Goal: Transaction & Acquisition: Purchase product/service

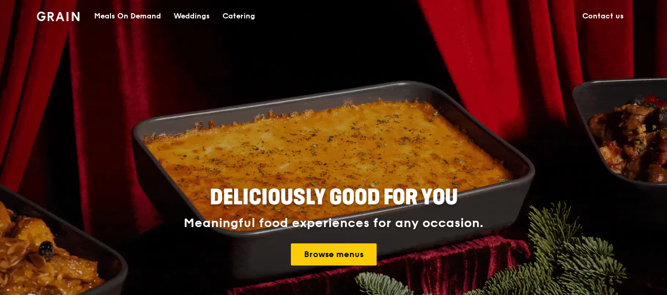
scroll to position [158, 0]
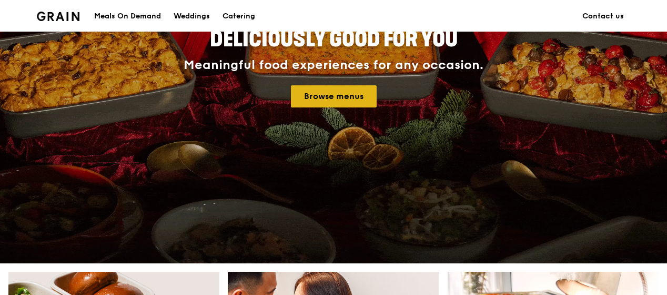
click at [347, 89] on link "Browse menus" at bounding box center [334, 96] width 86 height 22
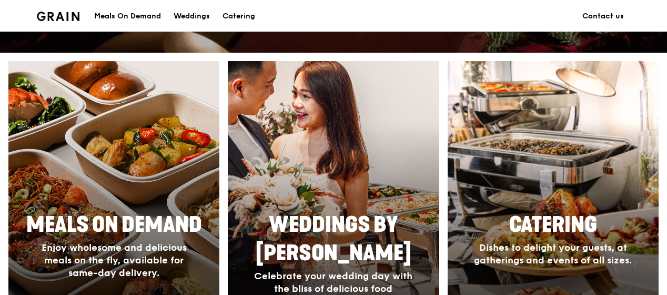
scroll to position [526, 0]
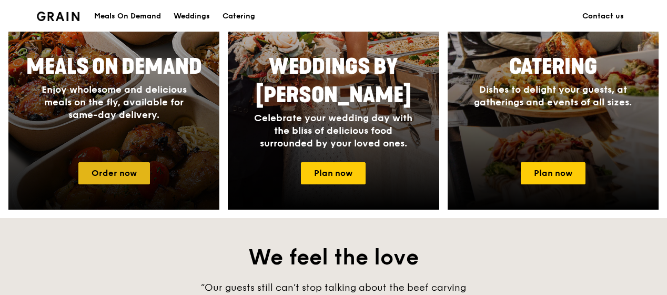
click at [117, 170] on link "Order now" at bounding box center [114, 173] width 72 height 22
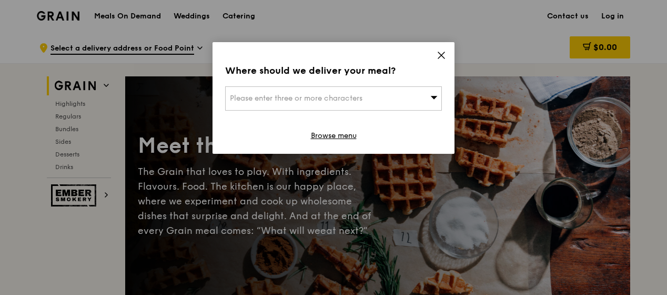
click at [437, 57] on icon at bounding box center [441, 55] width 9 height 9
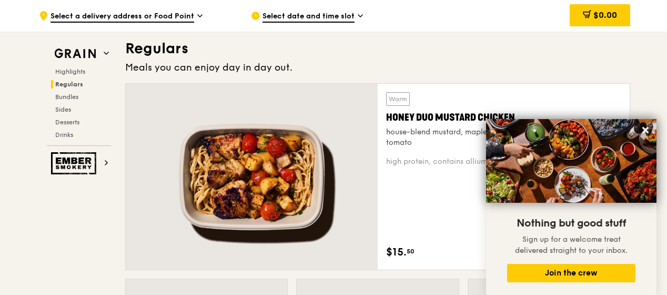
scroll to position [894, 0]
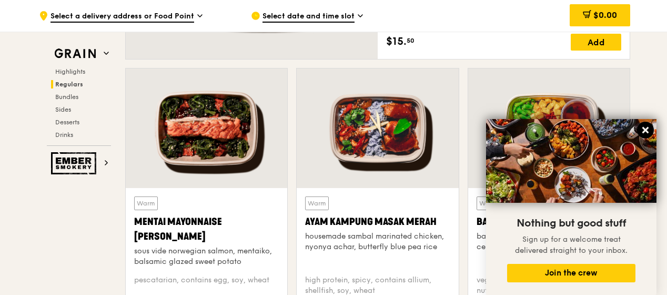
click at [647, 132] on icon at bounding box center [645, 130] width 6 height 6
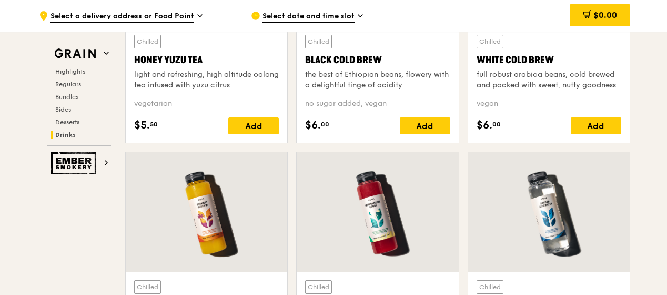
scroll to position [3946, 0]
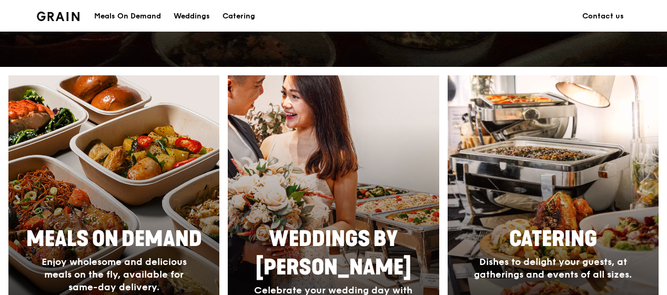
scroll to position [459, 0]
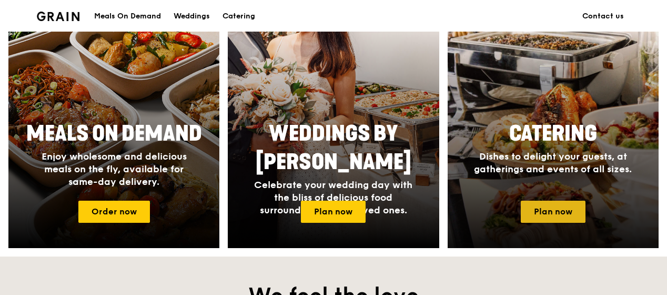
click at [554, 214] on link "Plan now" at bounding box center [553, 211] width 65 height 22
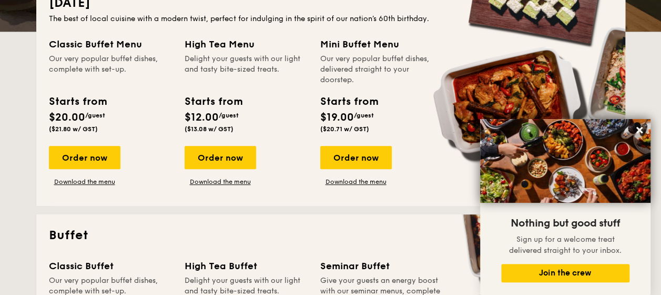
scroll to position [210, 0]
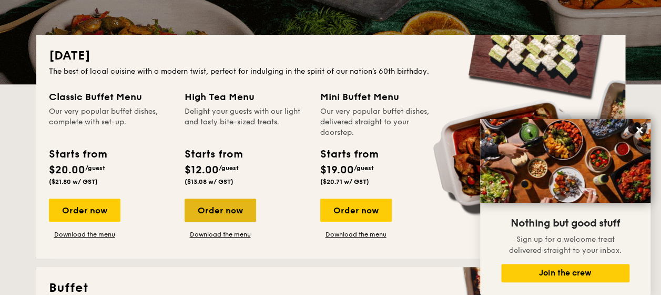
click at [227, 210] on div "Order now" at bounding box center [221, 209] width 72 height 23
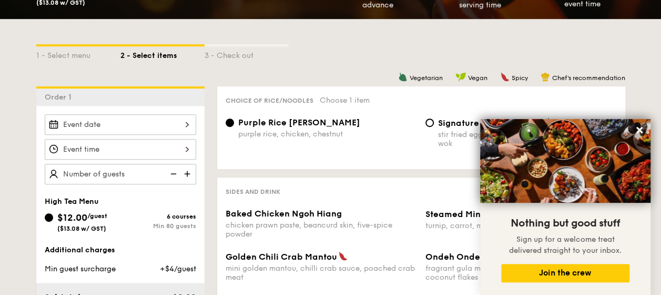
scroll to position [316, 0]
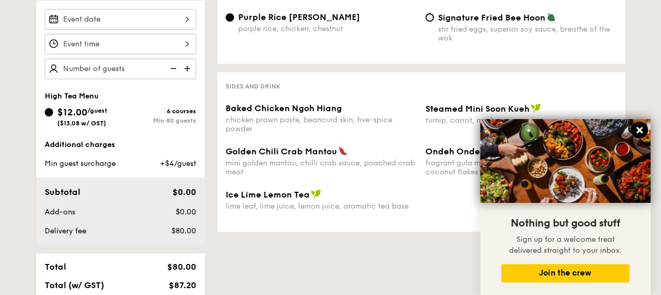
click at [641, 130] on icon at bounding box center [640, 130] width 6 height 6
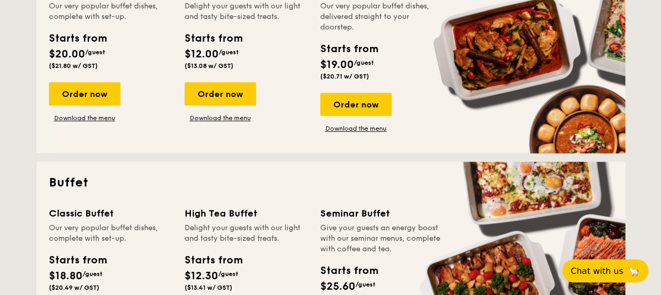
scroll to position [210, 0]
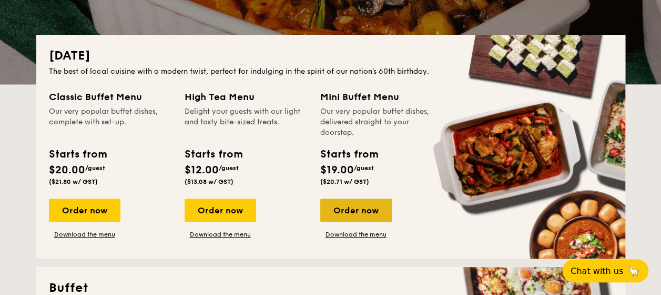
click at [359, 208] on div "Order now" at bounding box center [356, 209] width 72 height 23
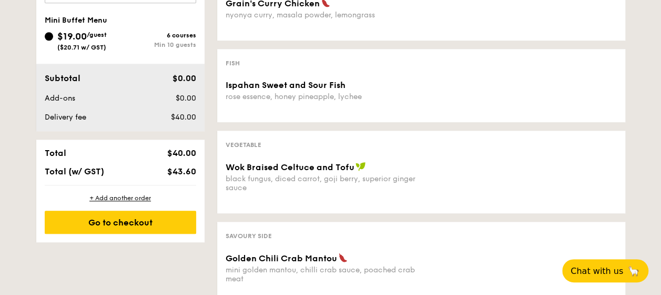
scroll to position [263, 0]
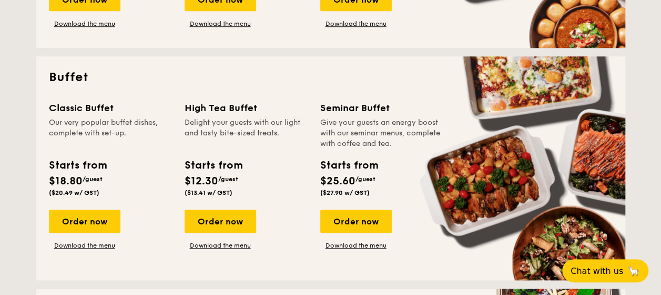
scroll to position [474, 0]
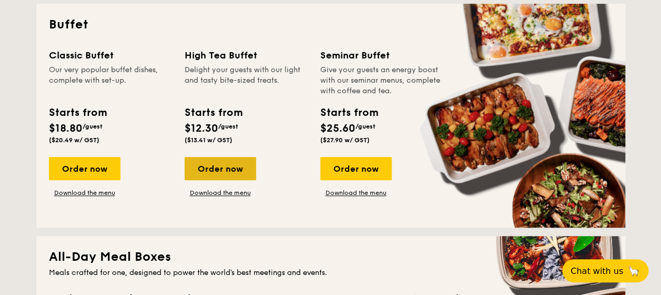
click at [220, 170] on div "Order now" at bounding box center [221, 168] width 72 height 23
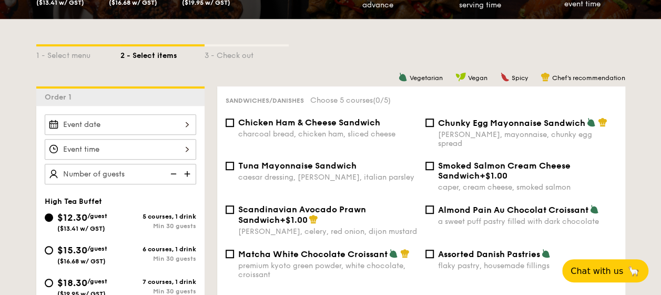
scroll to position [368, 0]
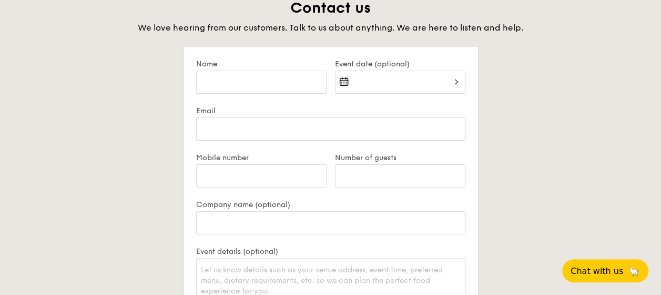
scroll to position [2097, 0]
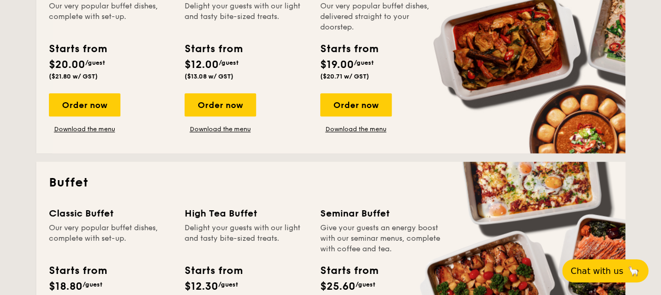
scroll to position [421, 0]
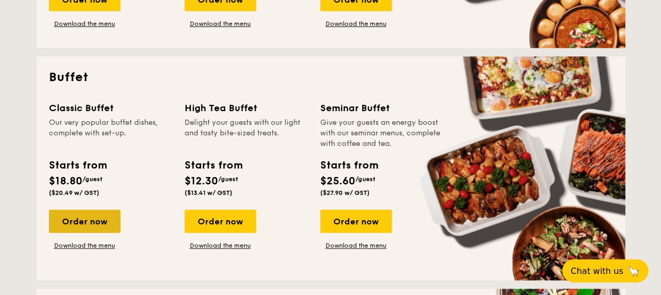
click at [73, 221] on div "Order now" at bounding box center [85, 220] width 72 height 23
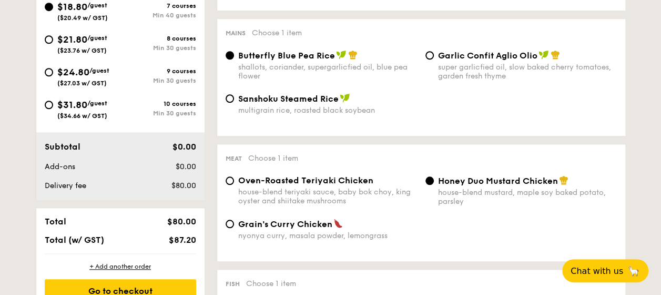
scroll to position [368, 0]
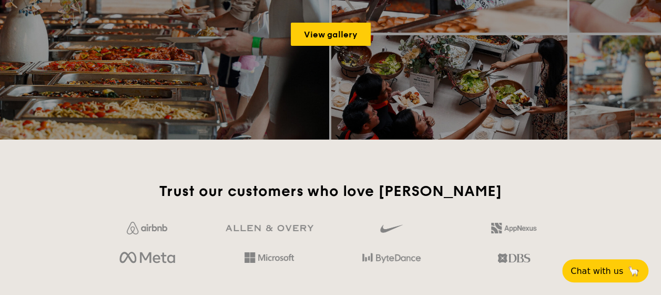
scroll to position [1413, 0]
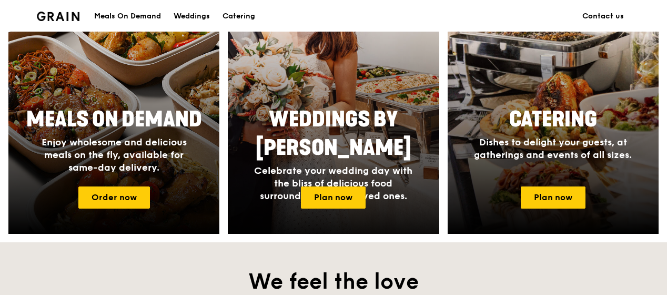
scroll to position [526, 0]
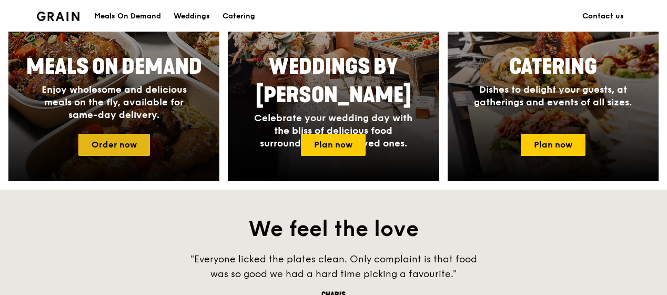
click at [125, 143] on link "Order now" at bounding box center [114, 145] width 72 height 22
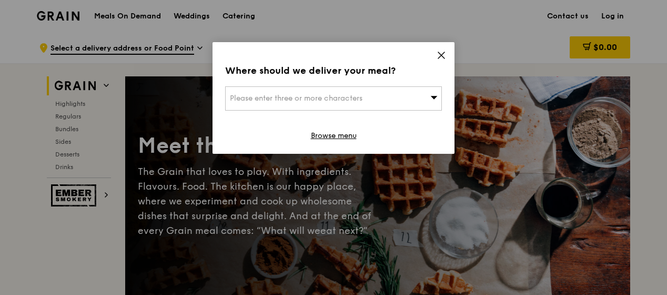
click at [438, 53] on icon at bounding box center [441, 55] width 9 height 9
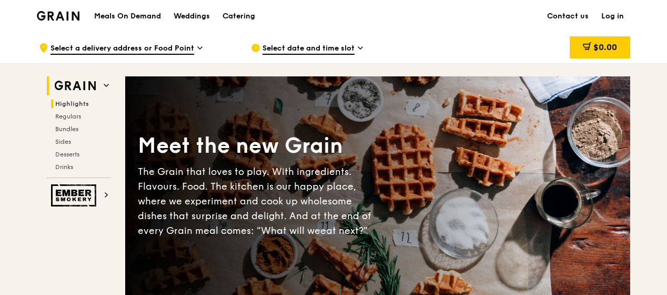
click at [78, 104] on span "Highlights" at bounding box center [72, 103] width 34 height 7
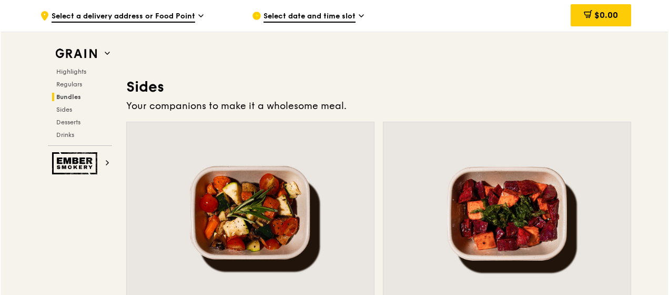
scroll to position [2086, 0]
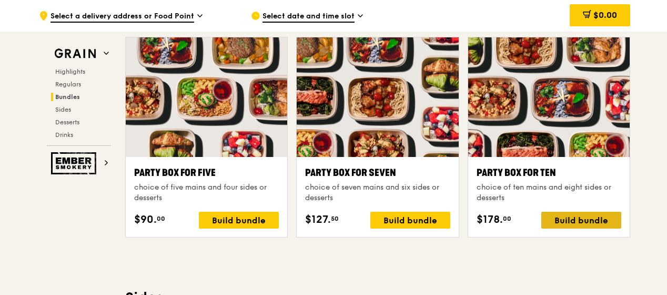
click at [587, 220] on div "Build bundle" at bounding box center [581, 219] width 80 height 17
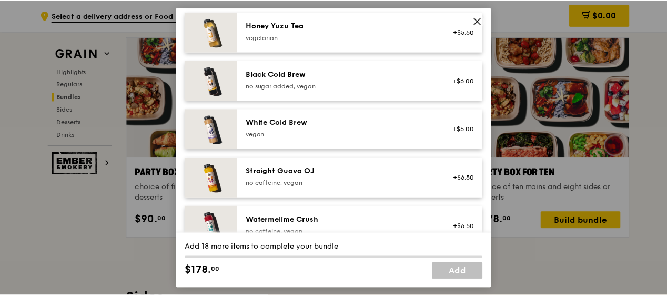
scroll to position [1345, 0]
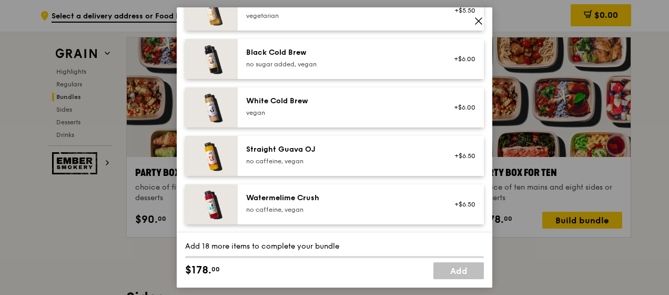
click at [474, 13] on div "Honey Yuzu Tea vegetarian +$5.50" at bounding box center [361, 11] width 246 height 40
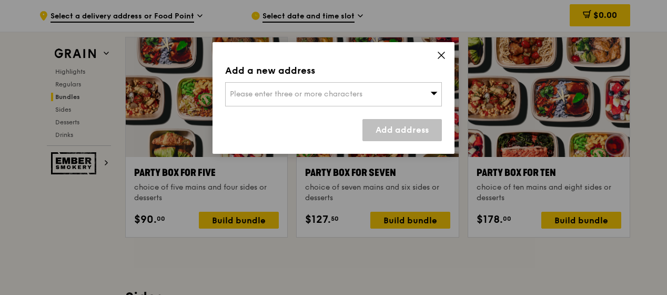
click at [445, 53] on icon at bounding box center [441, 55] width 9 height 9
